Goal: Task Accomplishment & Management: Manage account settings

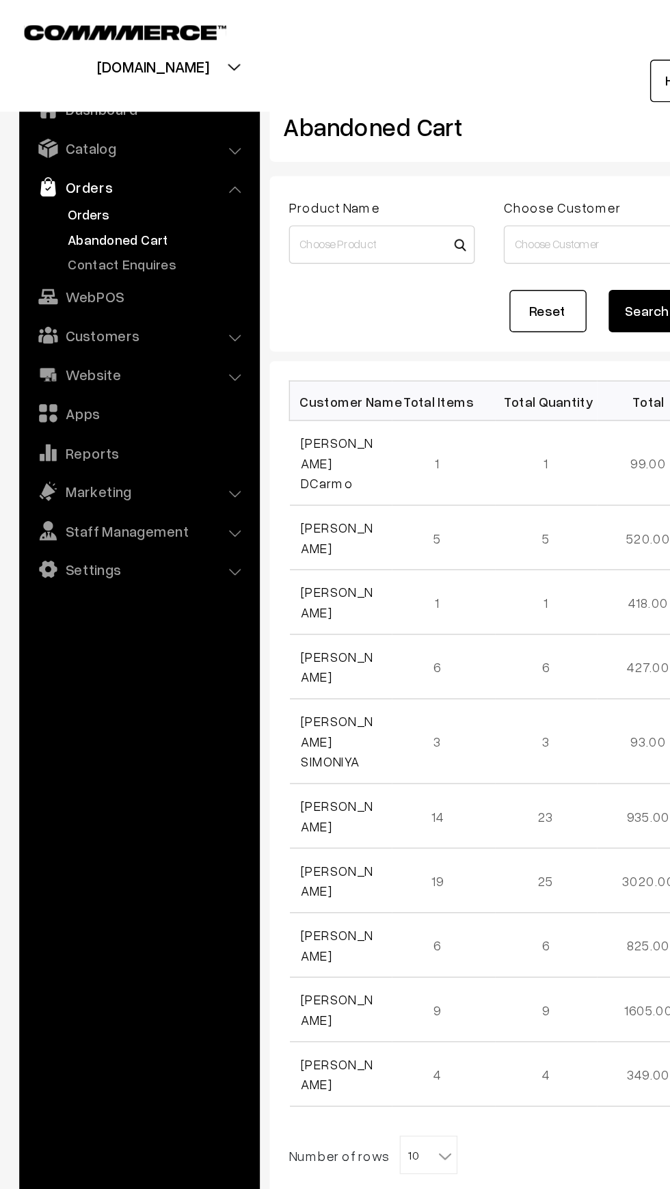
click at [85, 148] on link "Orders" at bounding box center [111, 152] width 135 height 14
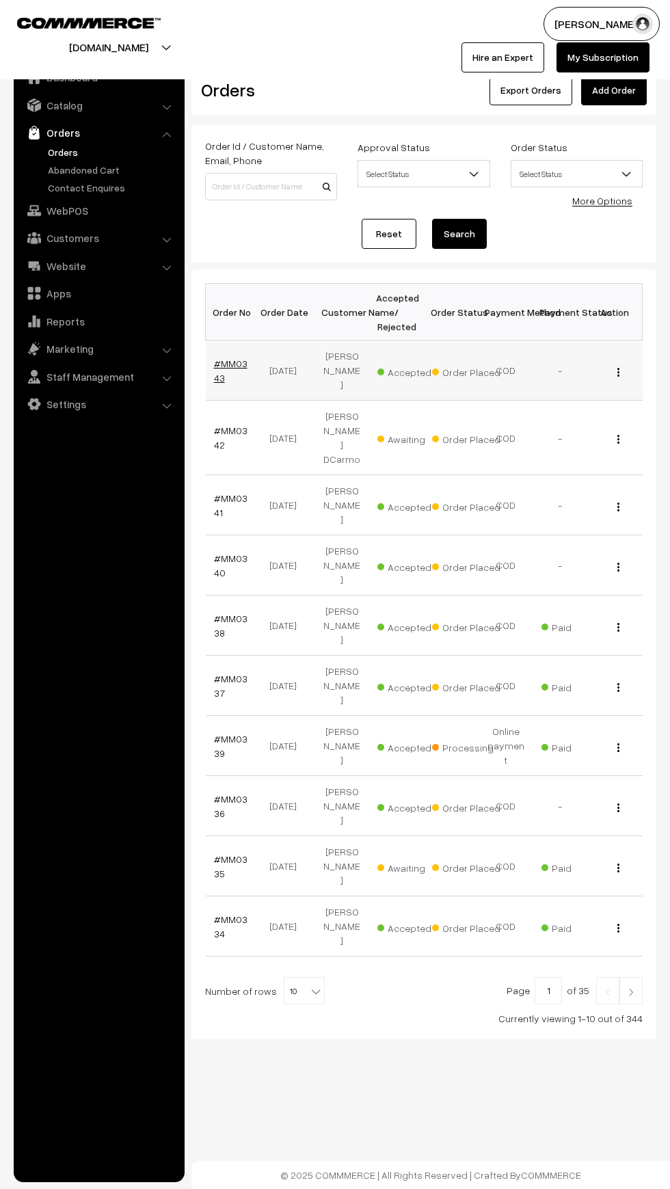
click at [214, 376] on link "#MM0343" at bounding box center [231, 371] width 34 height 26
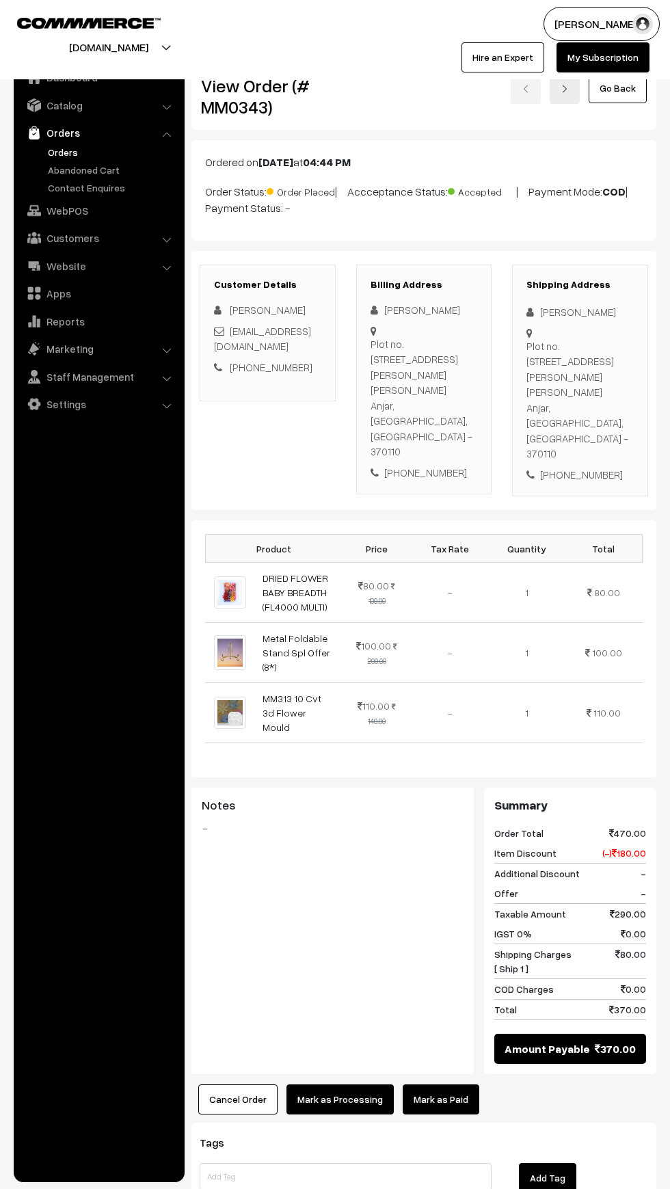
scroll to position [3, 0]
click at [484, 788] on div "Summary Order Total 470.00 Item Discount (-) 180.00 Additional Discount - Offer…" at bounding box center [570, 931] width 172 height 286
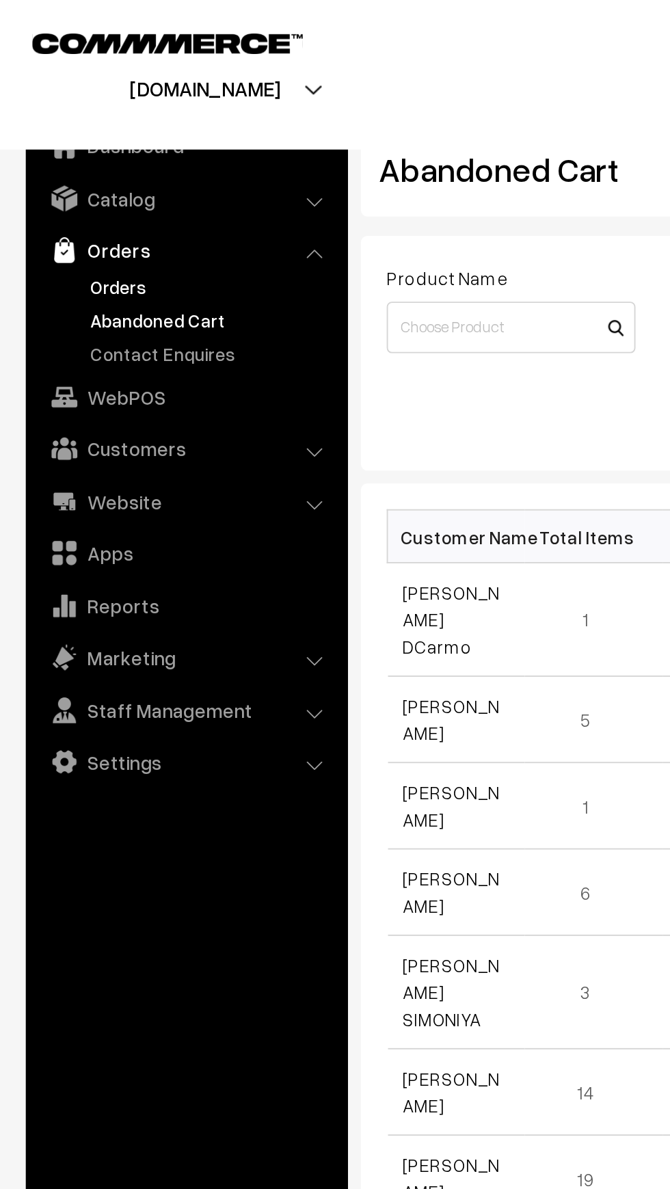
click at [79, 145] on link "Orders" at bounding box center [111, 152] width 135 height 14
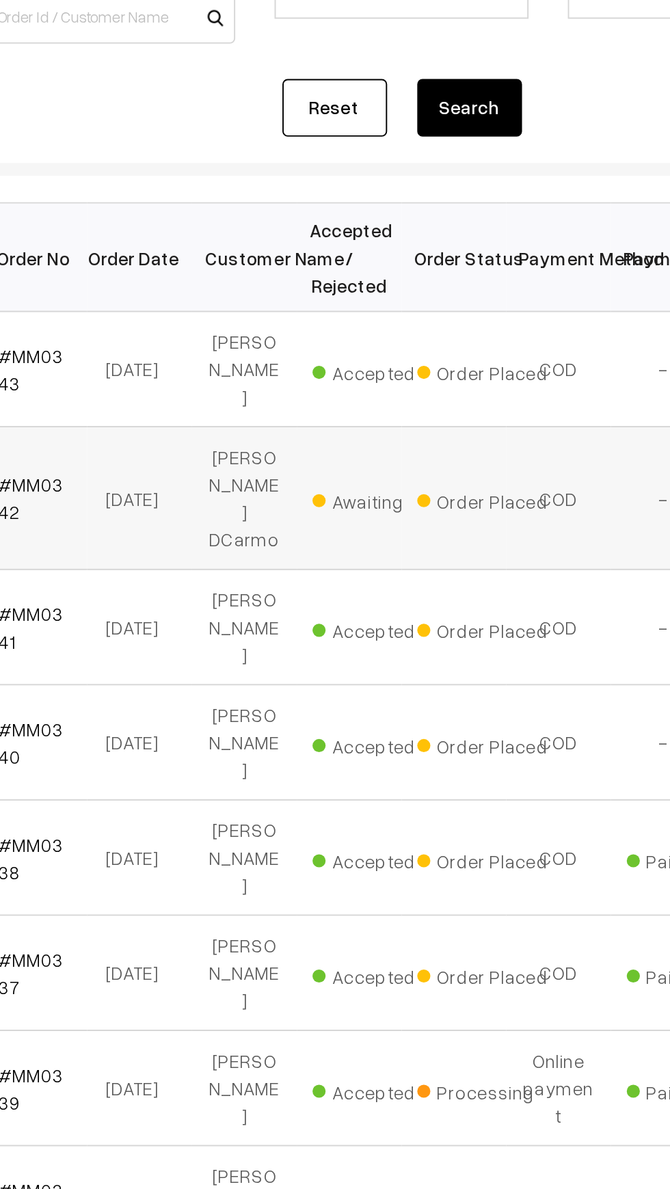
click at [403, 429] on span "Awaiting" at bounding box center [411, 438] width 68 height 18
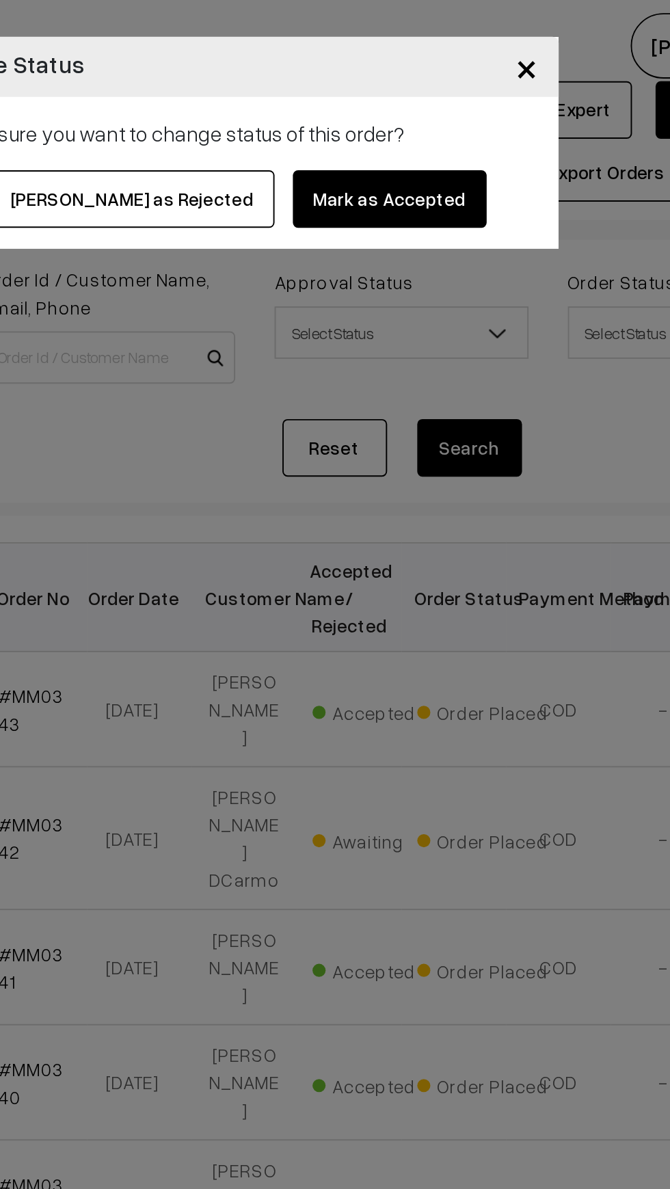
click at [433, 96] on button "Mark as Accepted" at bounding box center [417, 104] width 101 height 30
